Goal: Find specific page/section: Find specific page/section

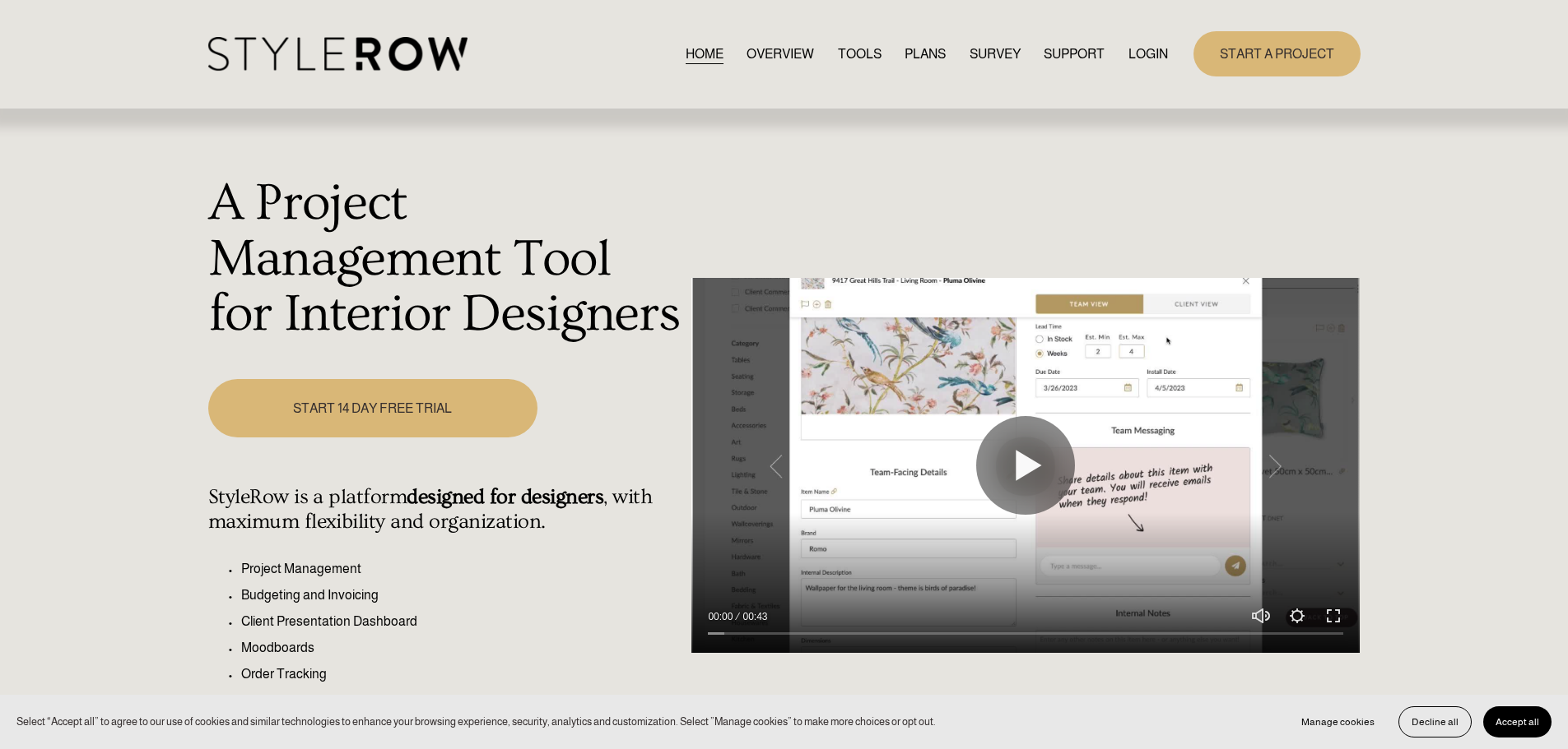
click at [1142, 46] on link "LOGIN" at bounding box center [1149, 54] width 40 height 22
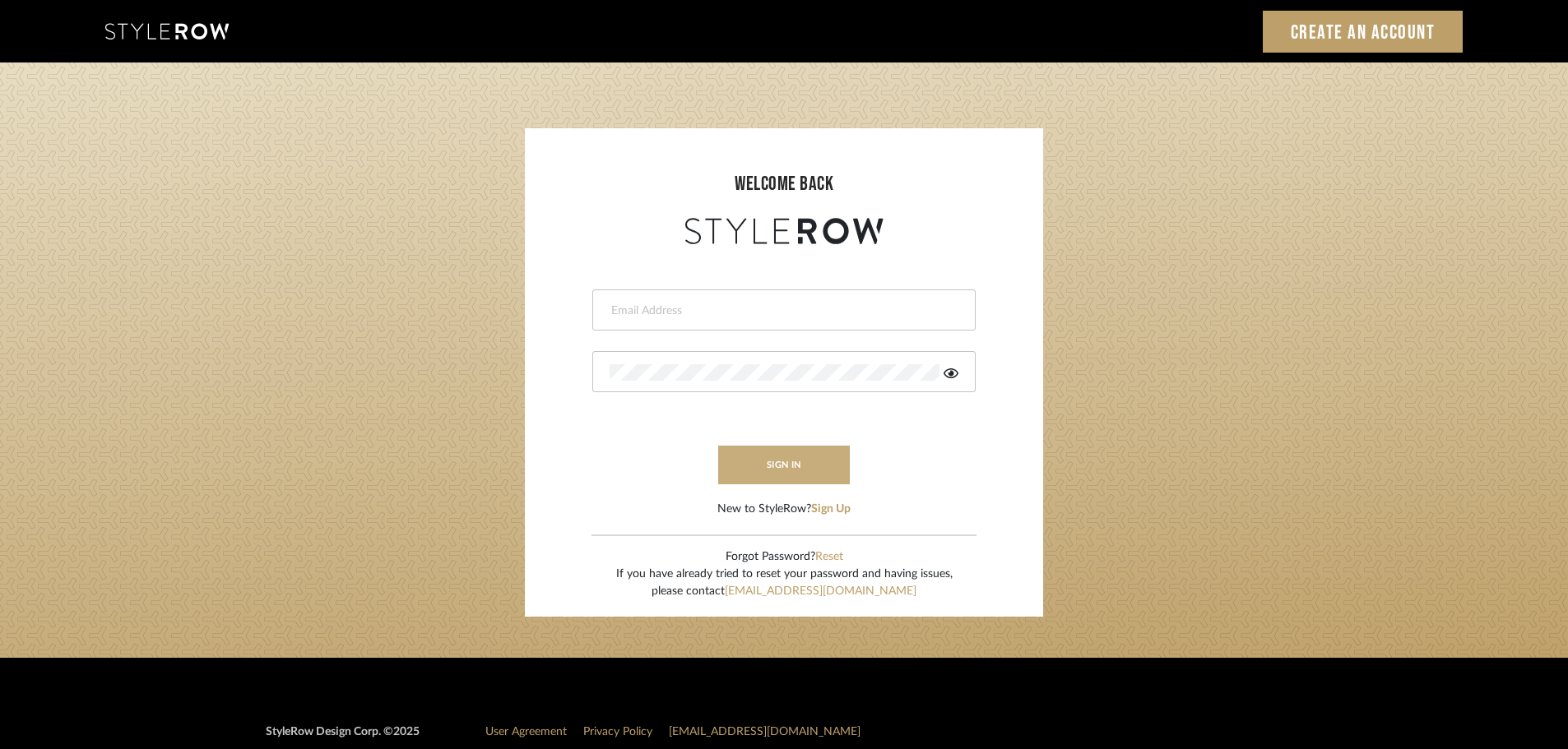
type input "[PERSON_NAME][EMAIL_ADDRESS][DOMAIN_NAME]"
click at [788, 460] on button "sign in" at bounding box center [784, 465] width 131 height 39
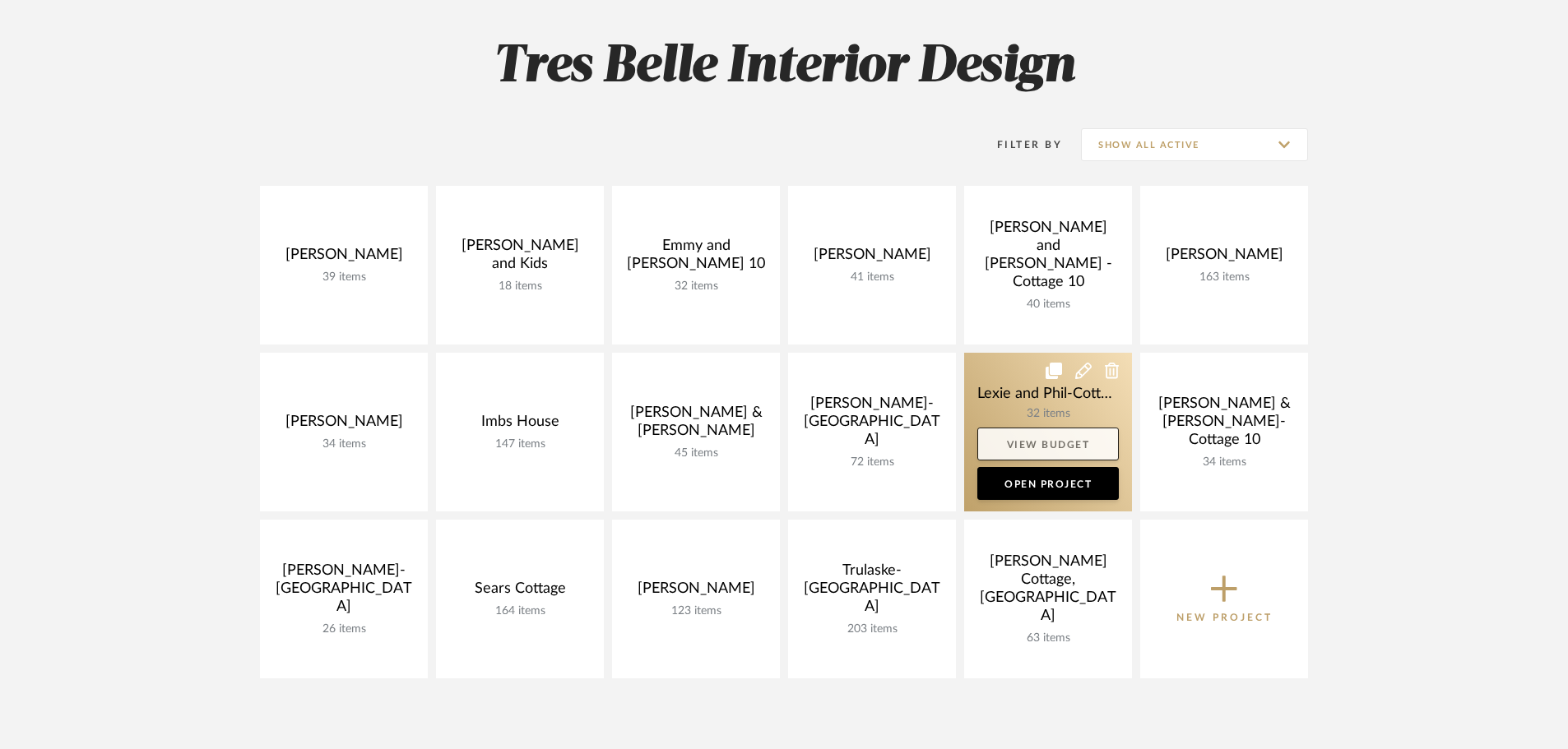
scroll to position [247, 0]
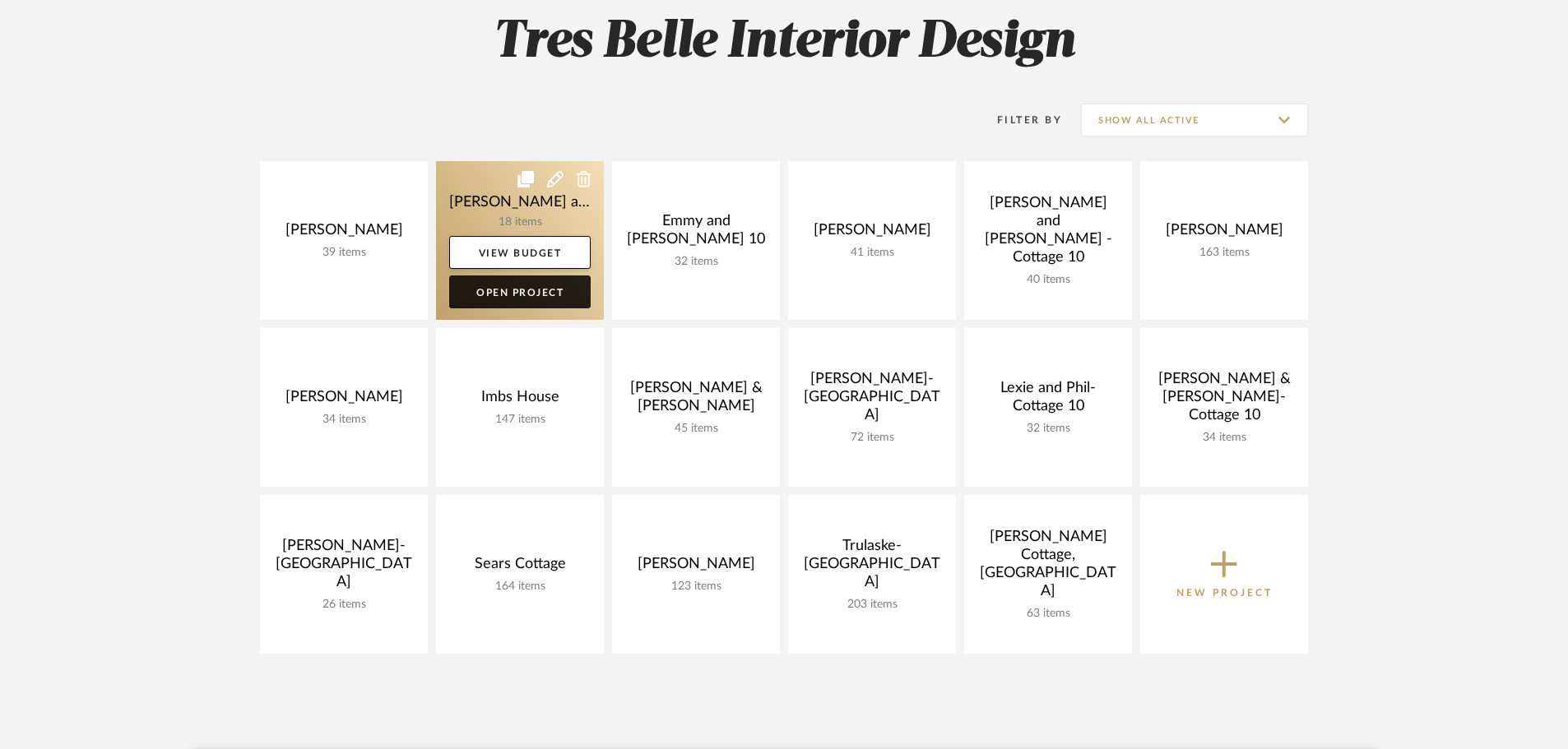
click at [524, 288] on link "Open Project" at bounding box center [520, 292] width 142 height 33
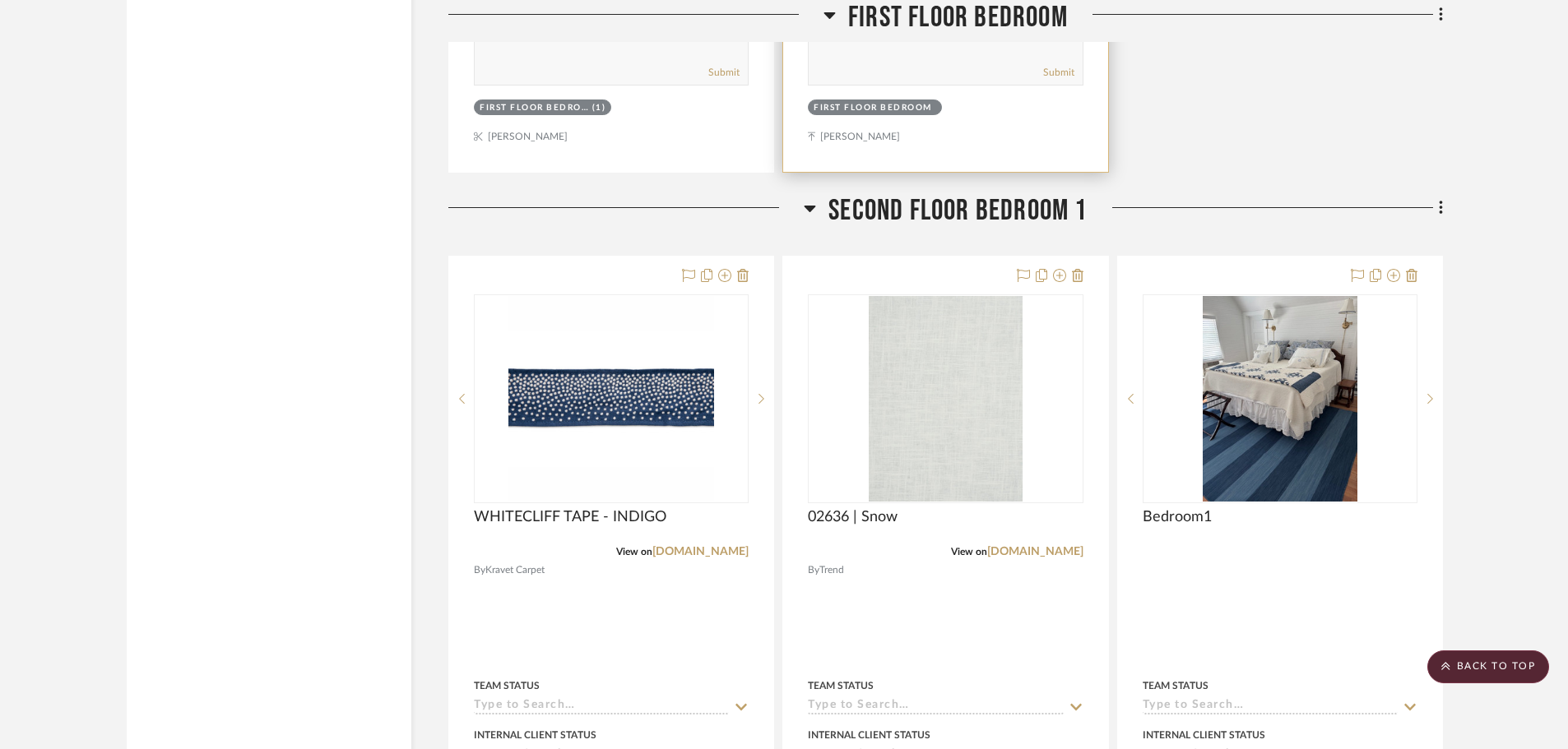
scroll to position [5018, 0]
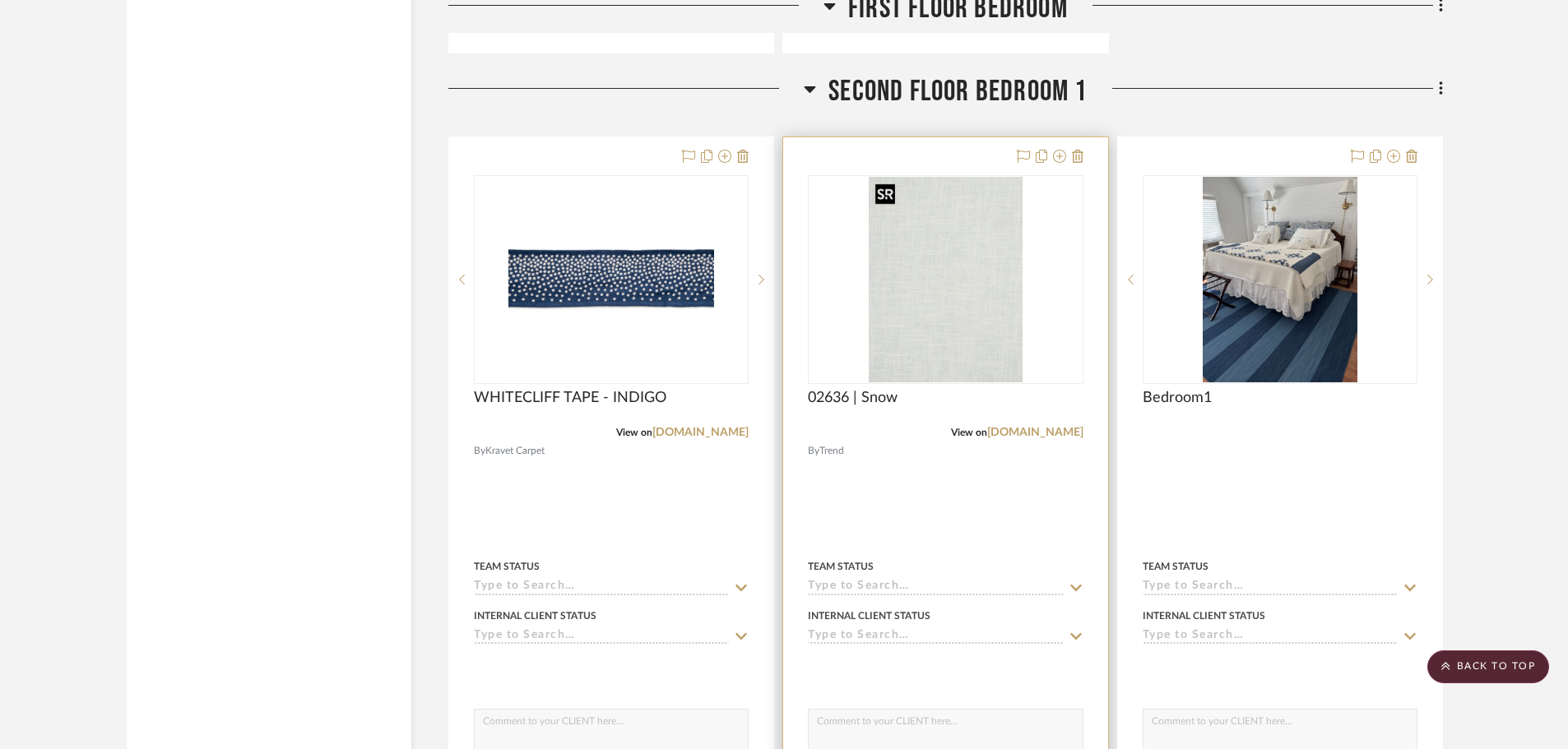
click at [0, 0] on img at bounding box center [0, 0] width 0 height 0
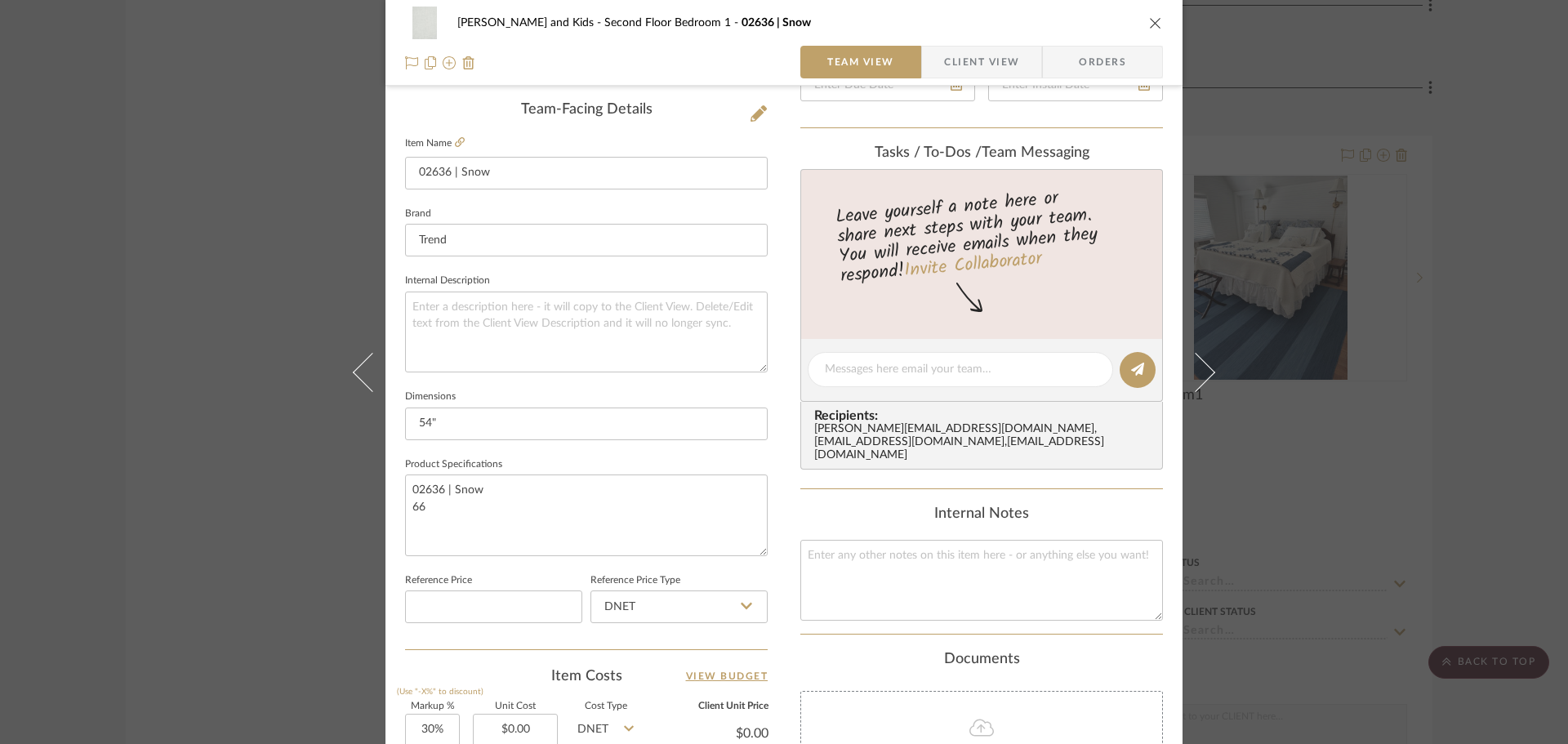
scroll to position [0, 0]
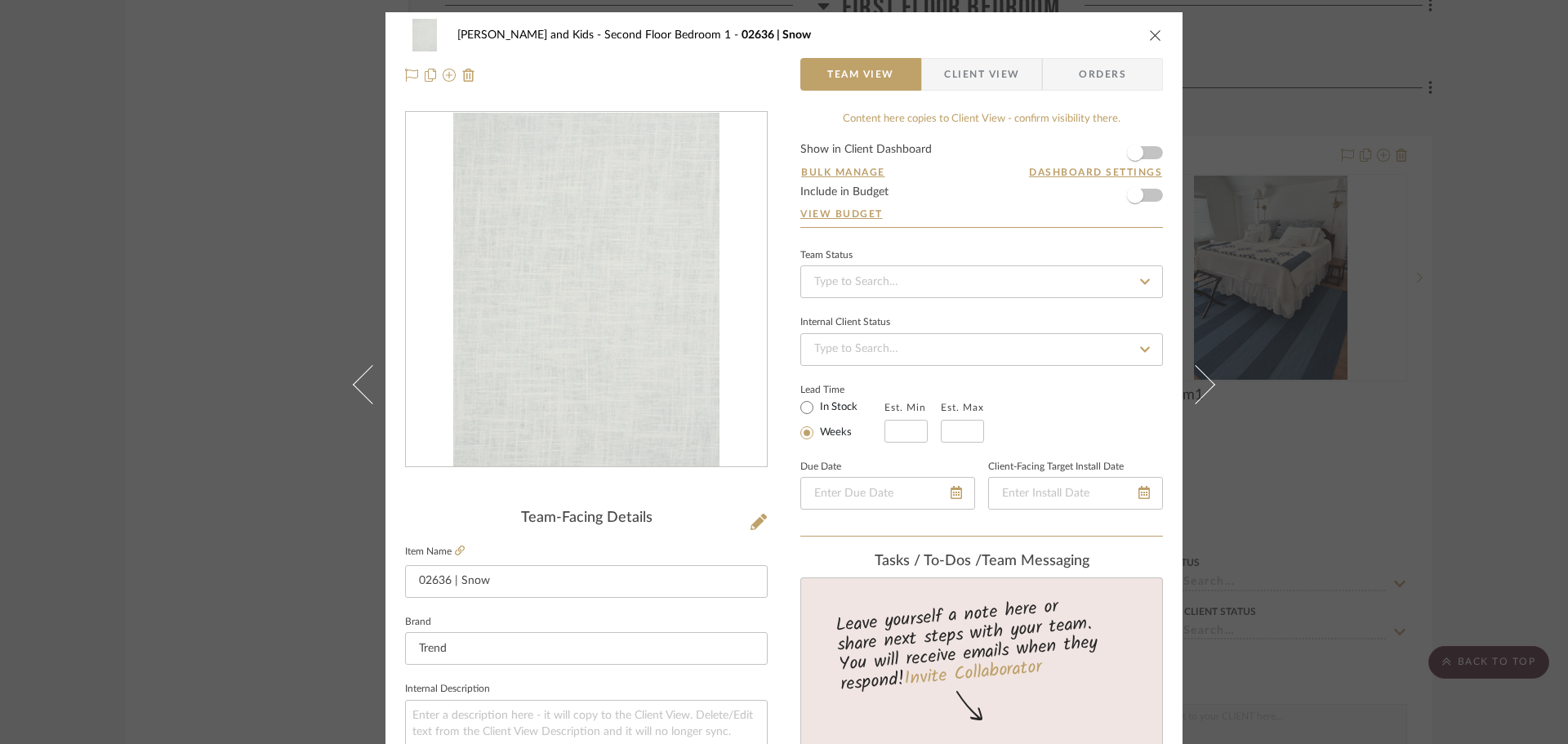
click at [1153, 36] on icon "close" at bounding box center [1155, 34] width 13 height 13
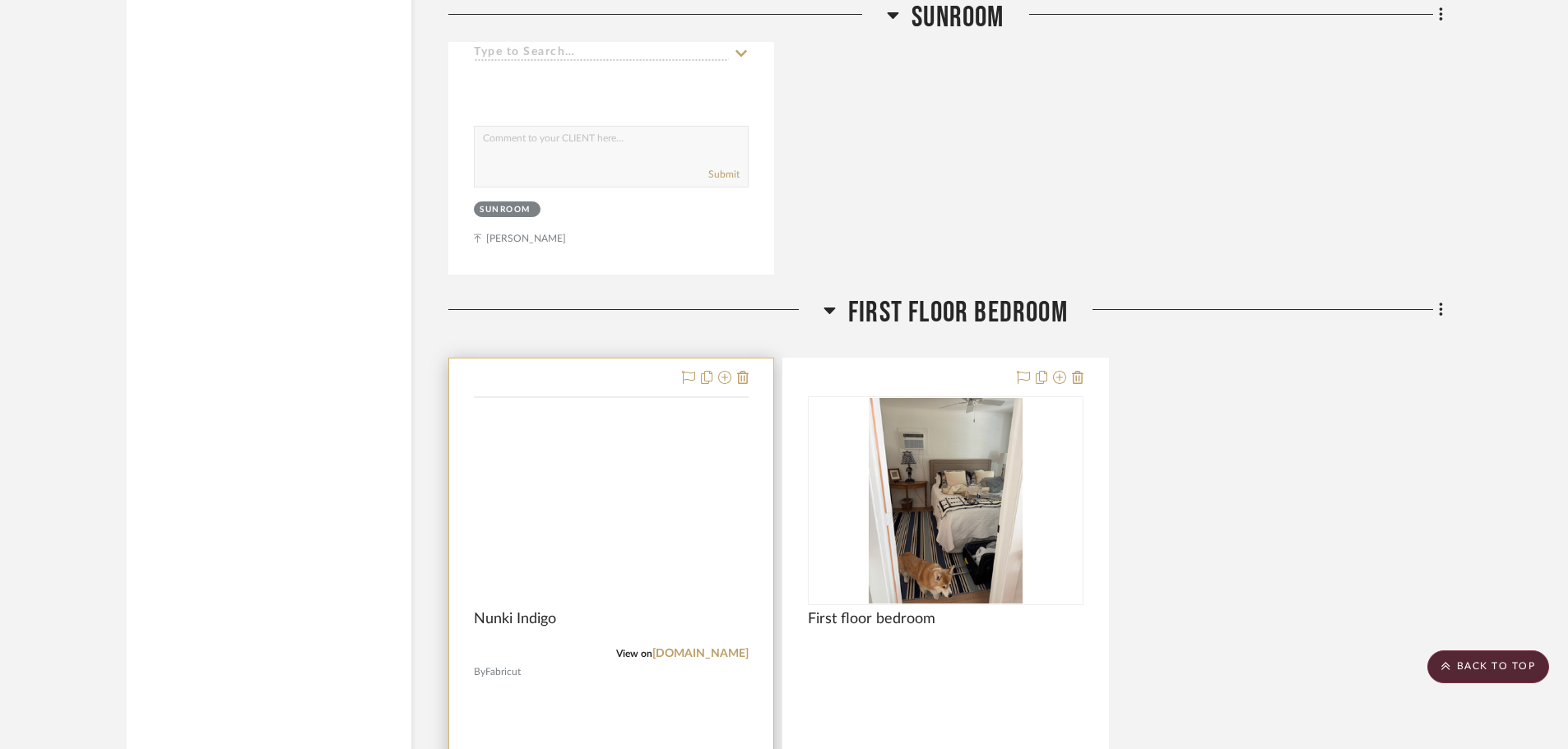
scroll to position [4031, 0]
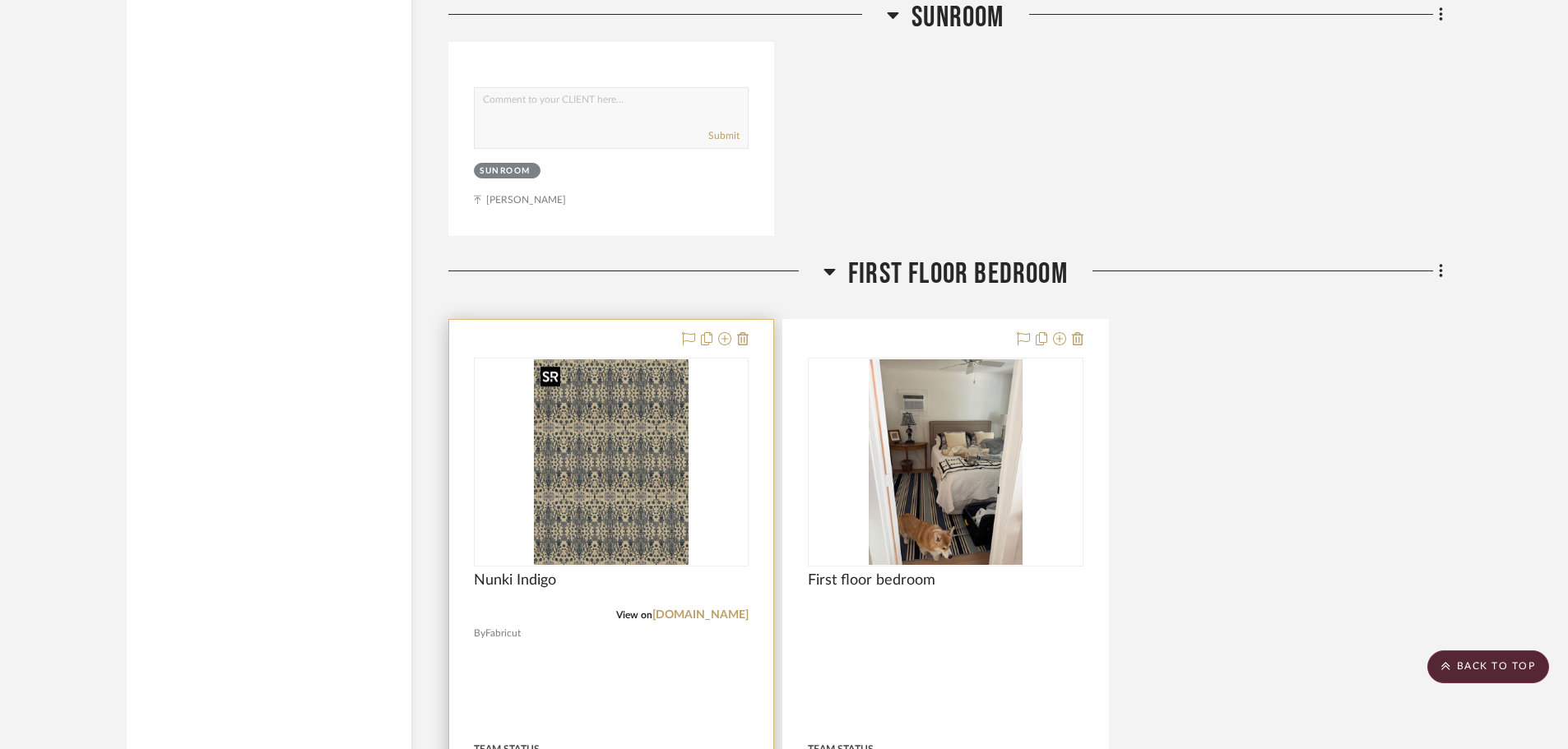
click at [633, 452] on img "0" at bounding box center [611, 462] width 155 height 206
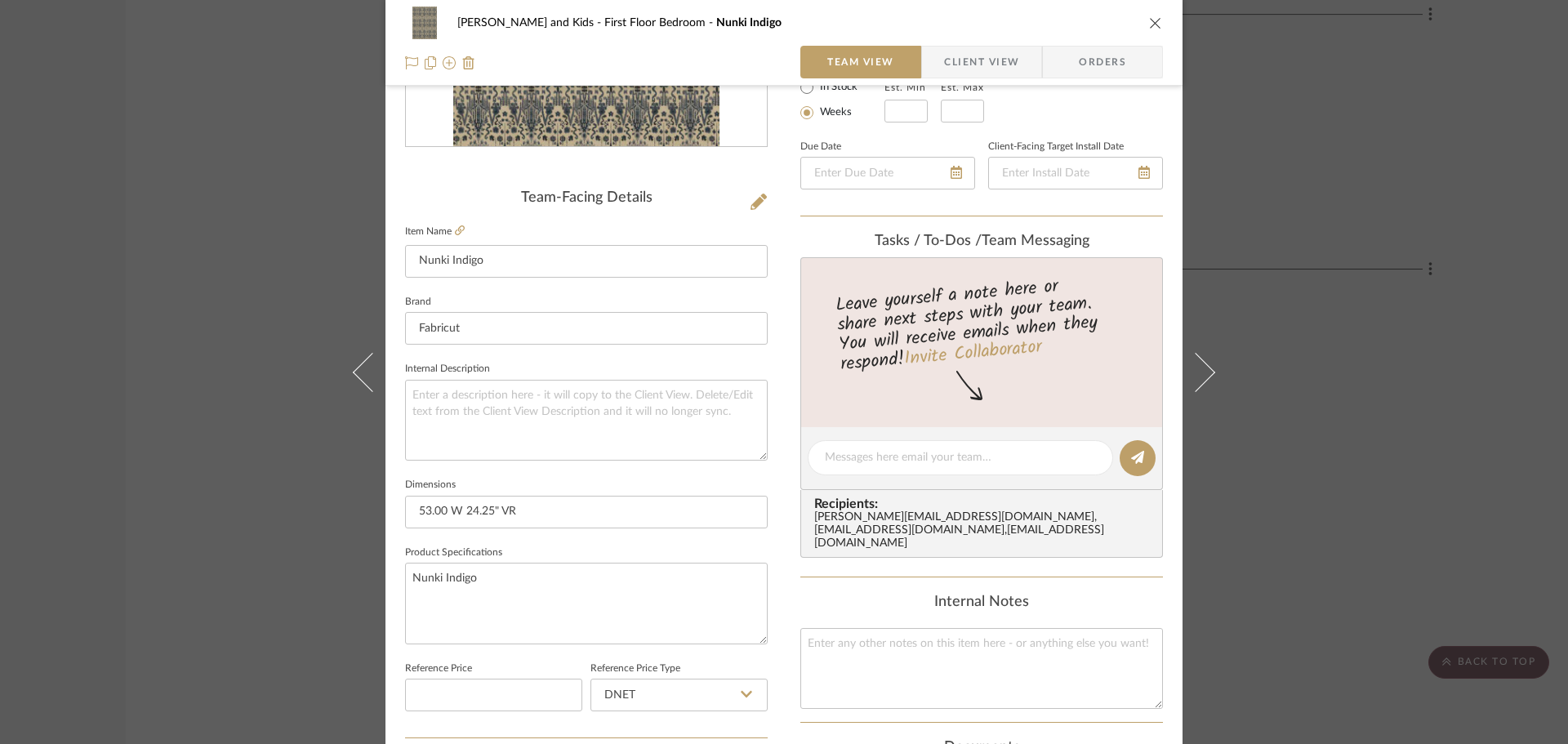
scroll to position [327, 0]
